Goal: Navigation & Orientation: Find specific page/section

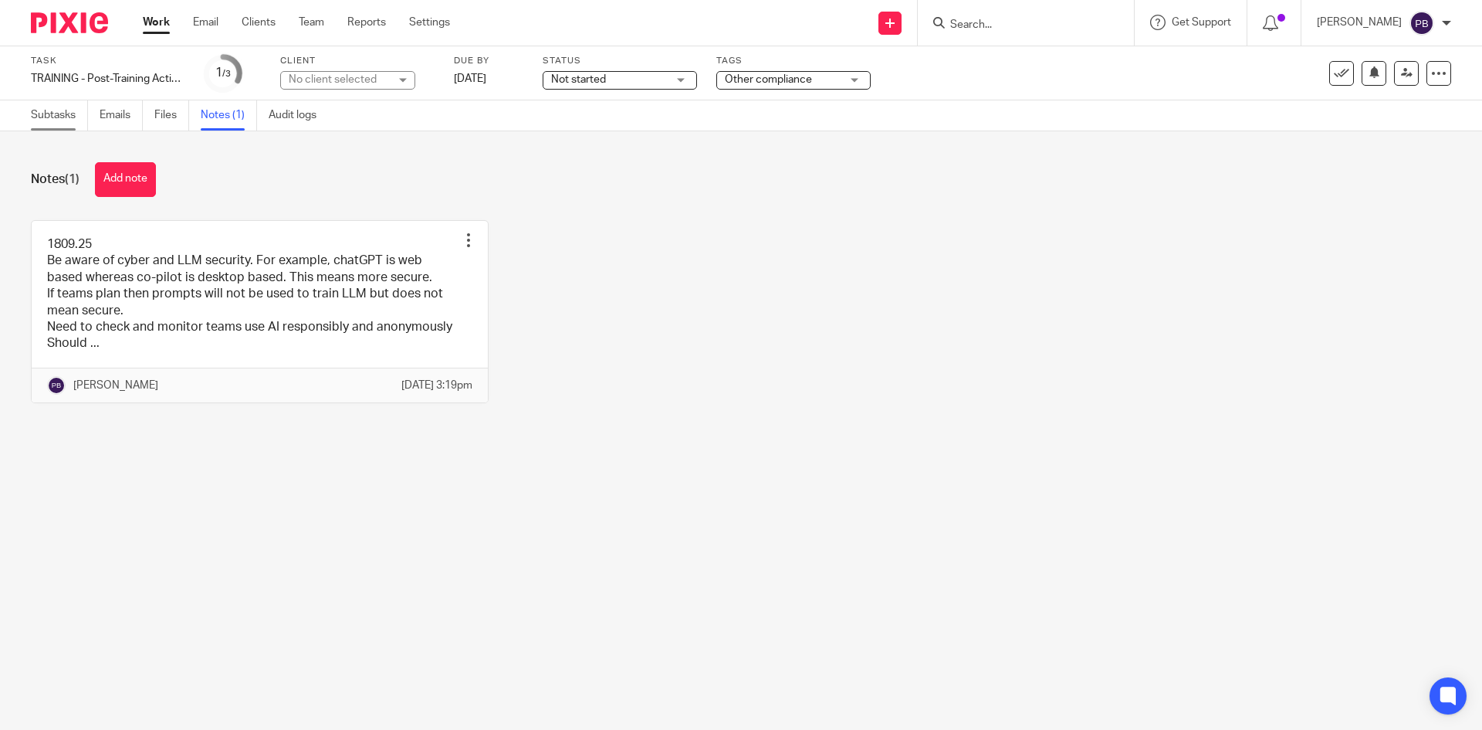
click at [55, 117] on link "Subtasks" at bounding box center [59, 115] width 57 height 30
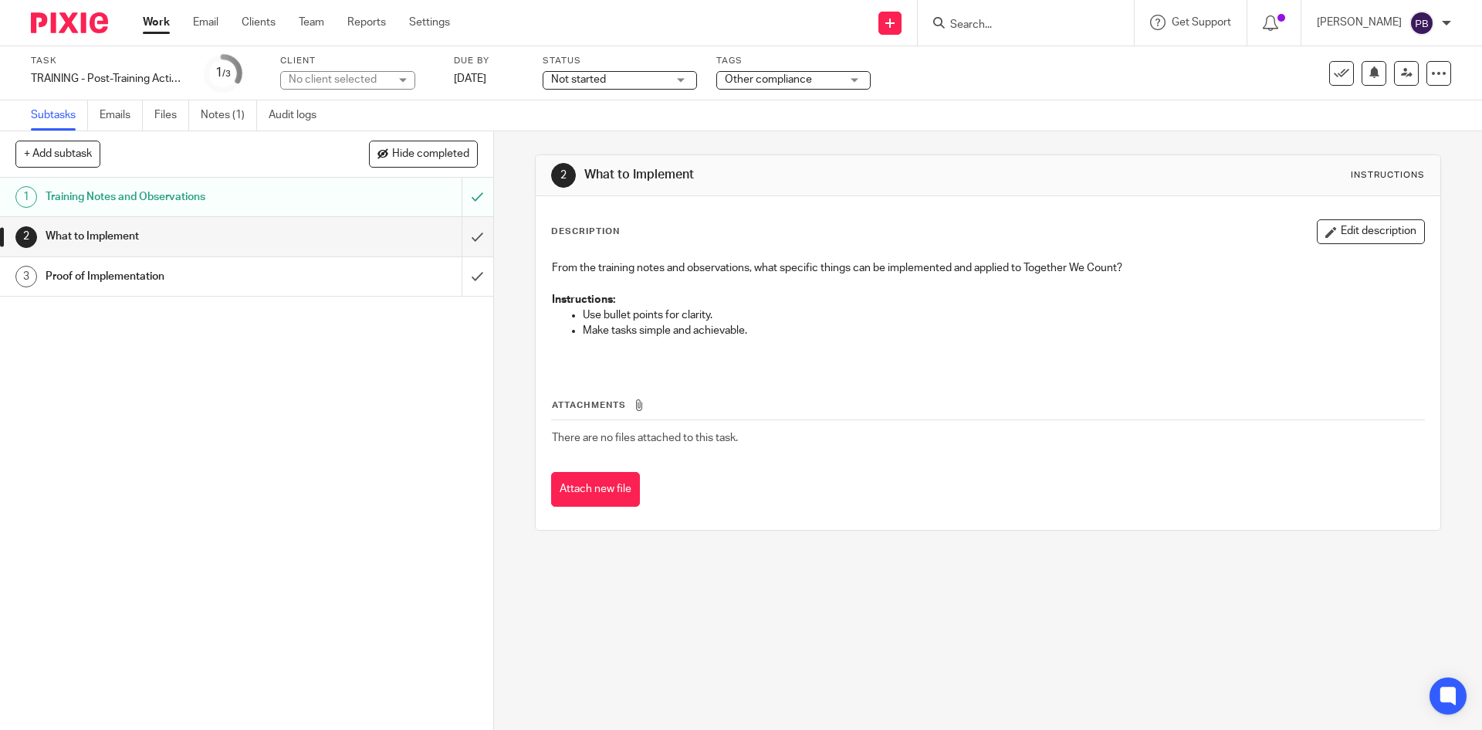
click at [128, 193] on h1 "Training Notes and Observations" at bounding box center [179, 196] width 267 height 23
